Goal: Transaction & Acquisition: Download file/media

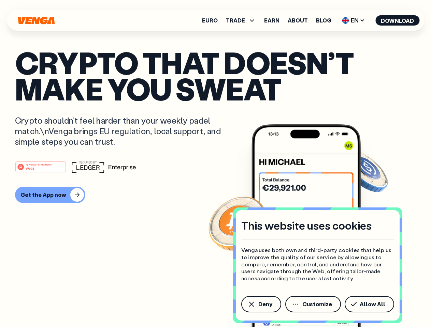
click at [215, 164] on div "#1 PRODUCT OF THE MONTH Web3" at bounding box center [215, 167] width 401 height 12
click at [261, 305] on span "Deny" at bounding box center [265, 304] width 14 height 5
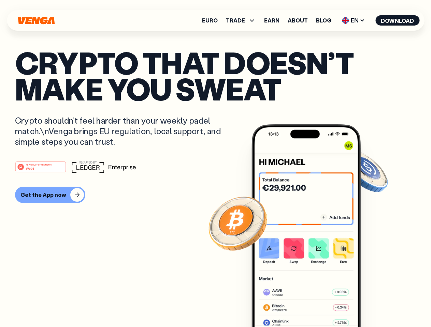
click at [313, 305] on img at bounding box center [305, 238] width 109 height 228
click at [370, 305] on article "Crypto that doesn’t make you sweat Crypto shouldn’t feel harder than your weekl…" at bounding box center [215, 177] width 401 height 256
click at [243, 20] on span "TRADE" at bounding box center [235, 20] width 19 height 5
click at [353, 20] on span "EN" at bounding box center [353, 20] width 28 height 11
click at [397, 20] on button "Download" at bounding box center [397, 20] width 44 height 10
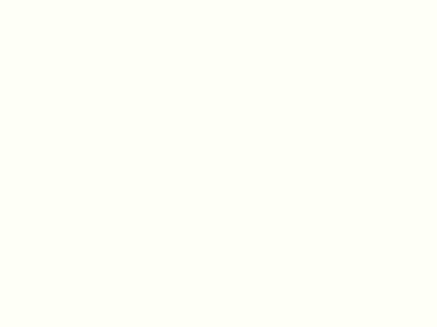
click at [49, 0] on html "This website uses cookies Venga uses both own and third-party cookies that help…" at bounding box center [218, 0] width 437 height 0
click at [42, 0] on html "This website uses cookies Venga uses both own and third-party cookies that help…" at bounding box center [218, 0] width 437 height 0
